Goal: Find specific page/section: Find specific page/section

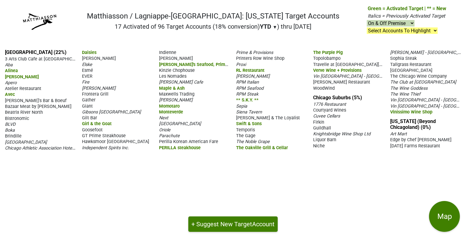
click at [323, 88] on span "WoodWind" at bounding box center [324, 88] width 22 height 5
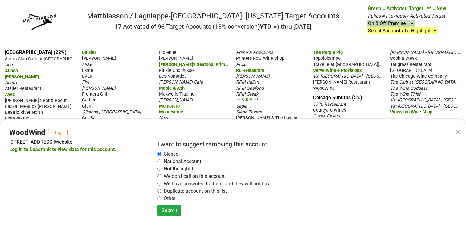
click at [143, 62] on div "× WoodWind Tag [STREET_ADDRESS] | Website Log in to Leadrank to view data for t…" at bounding box center [233, 119] width 466 height 238
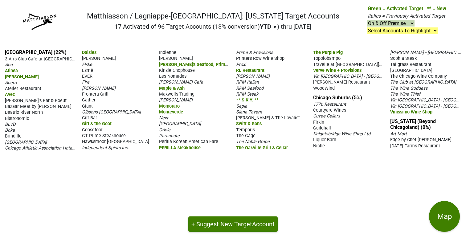
click at [338, 133] on span "Knightsbridge Wine Shop Ltd" at bounding box center [341, 133] width 57 height 5
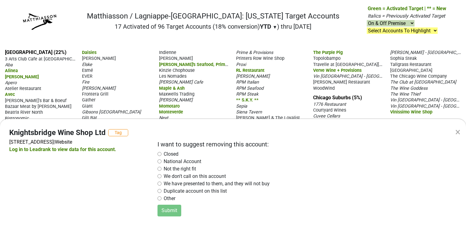
click at [137, 51] on div "× Knightsbridge Wine Shop Ltd Tag [STREET_ADDRESS] | Website Log in to Leadrank…" at bounding box center [233, 119] width 466 height 238
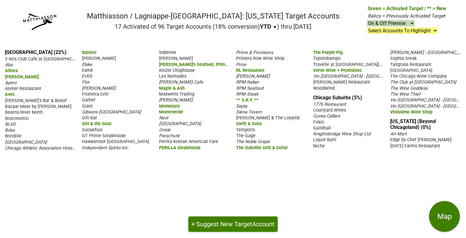
click at [324, 86] on span "WoodWind" at bounding box center [324, 88] width 22 height 5
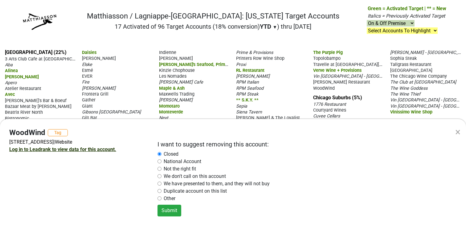
click at [84, 150] on link "Log in to Leadrank to view data for this account." at bounding box center [62, 149] width 107 height 6
click at [138, 74] on div "× WoodWind Tag [STREET_ADDRESS] | Website Log in to Leadrank to view data for t…" at bounding box center [233, 119] width 466 height 238
radio input "false"
